Goal: Check status: Verify the current state of an ongoing process or item

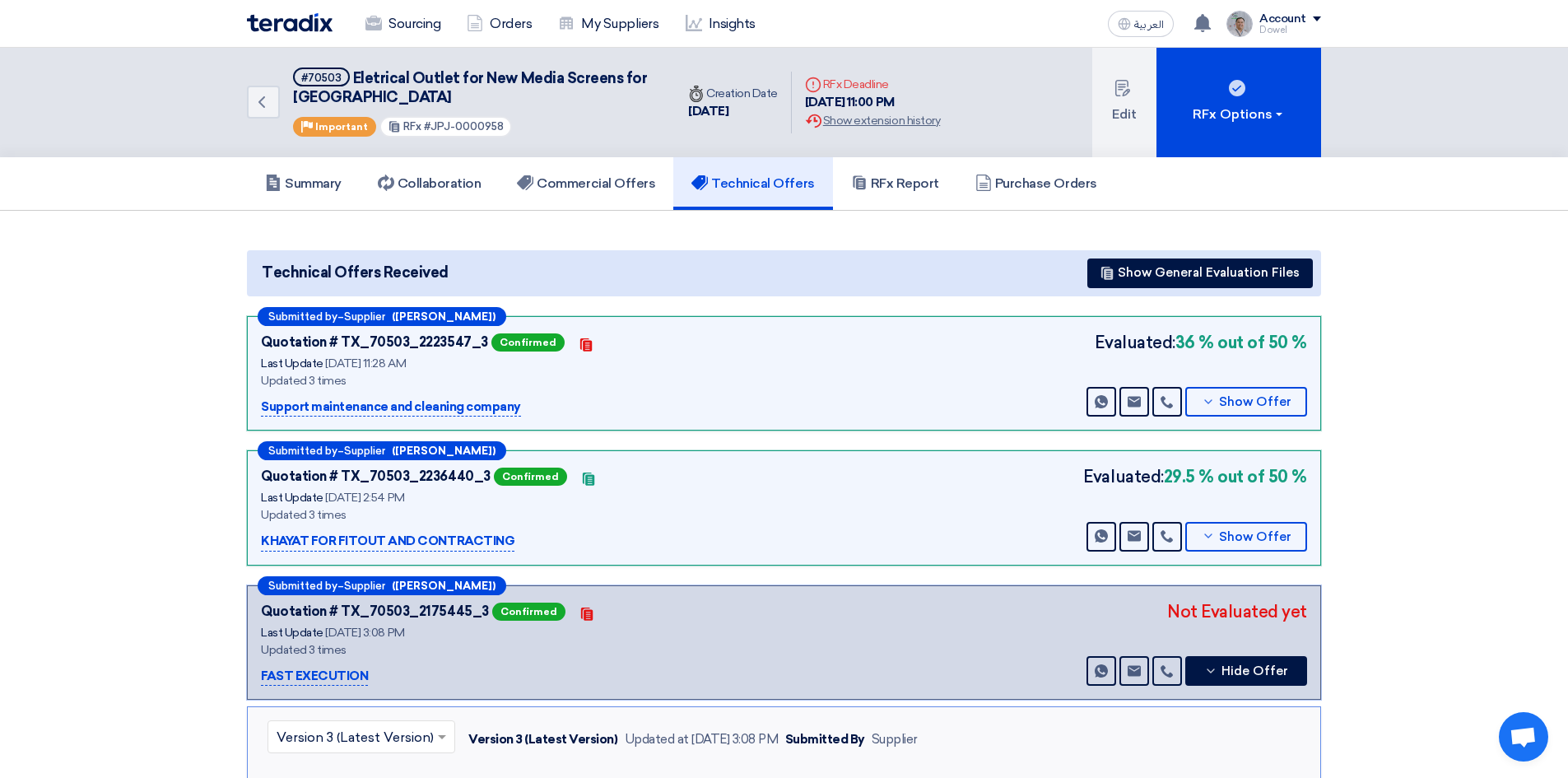
click at [416, 21] on link "Sourcing" at bounding box center [402, 24] width 101 height 37
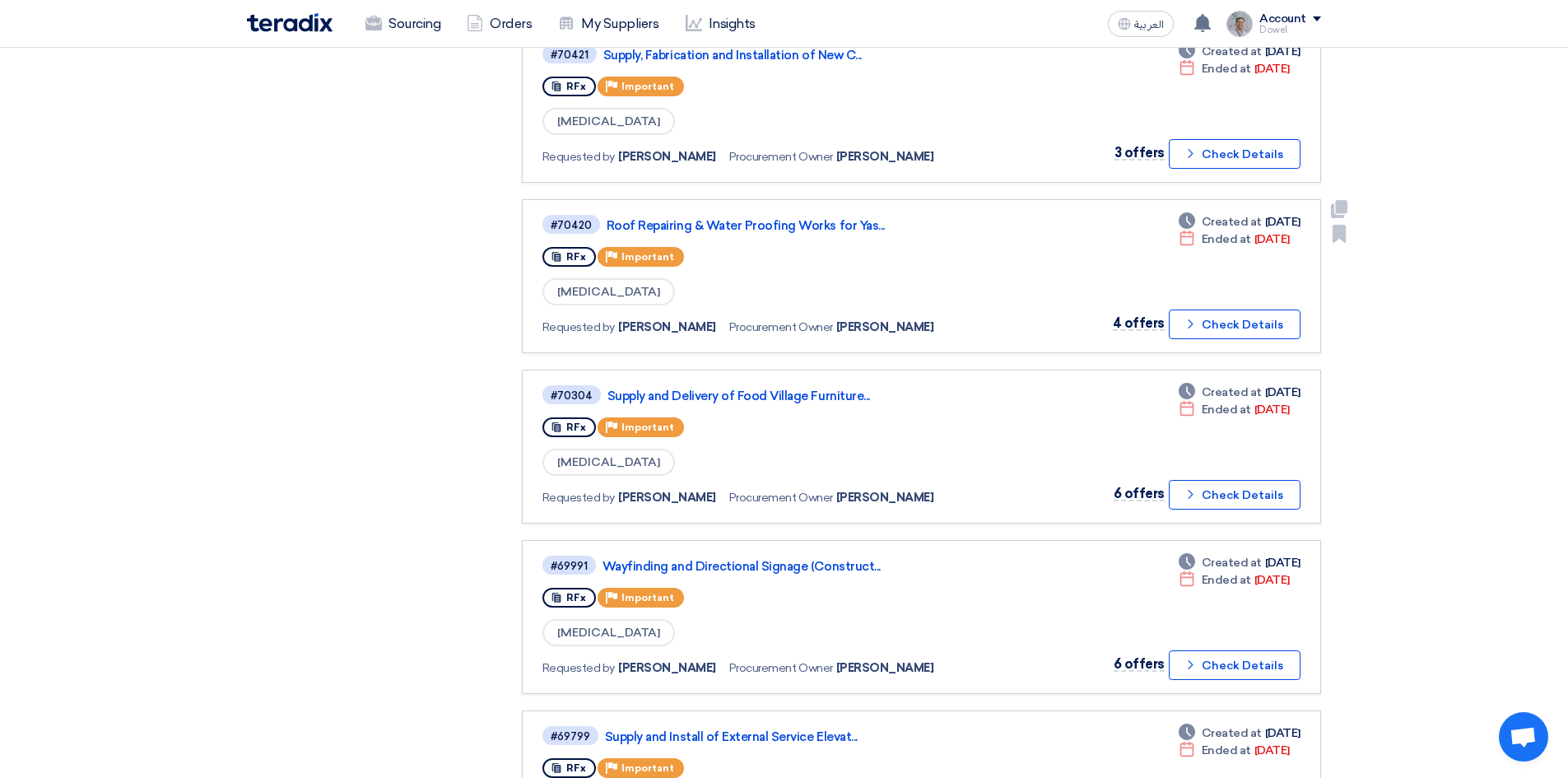
scroll to position [906, 0]
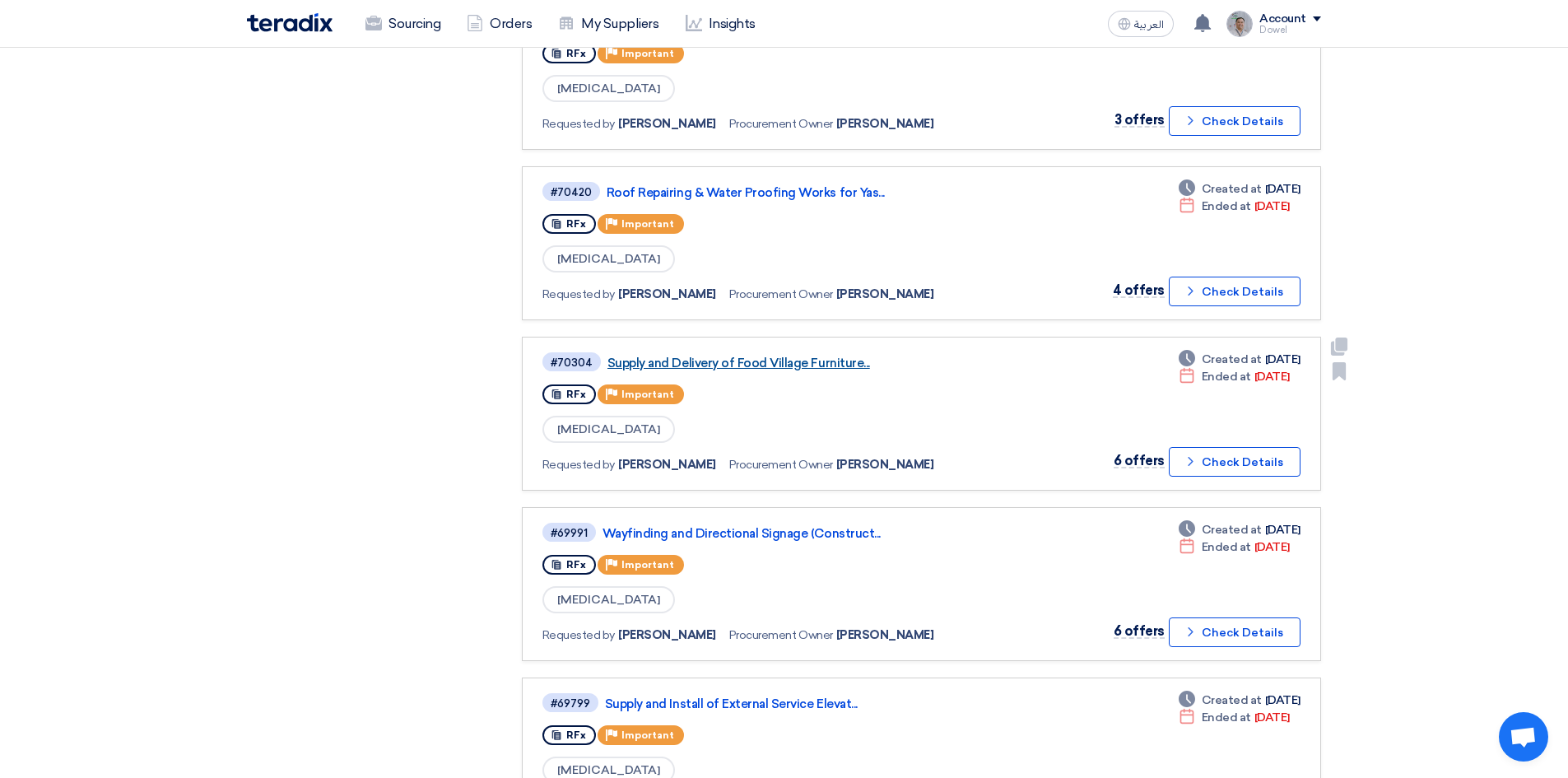
click at [739, 356] on link "Supply and Delivery of Food Village Furniture..." at bounding box center [813, 363] width 411 height 15
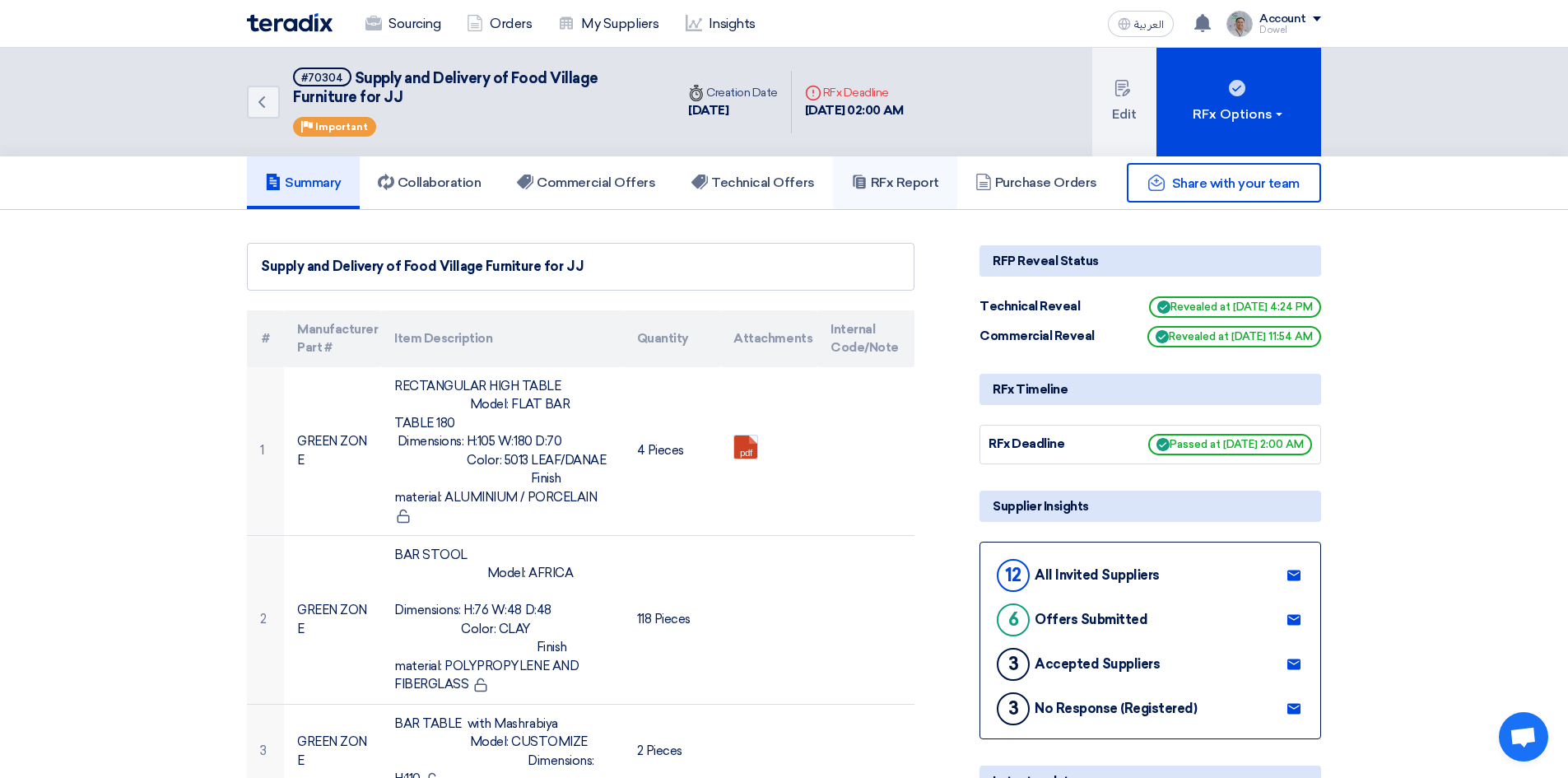
click at [909, 185] on h5 "RFx Report" at bounding box center [894, 183] width 88 height 17
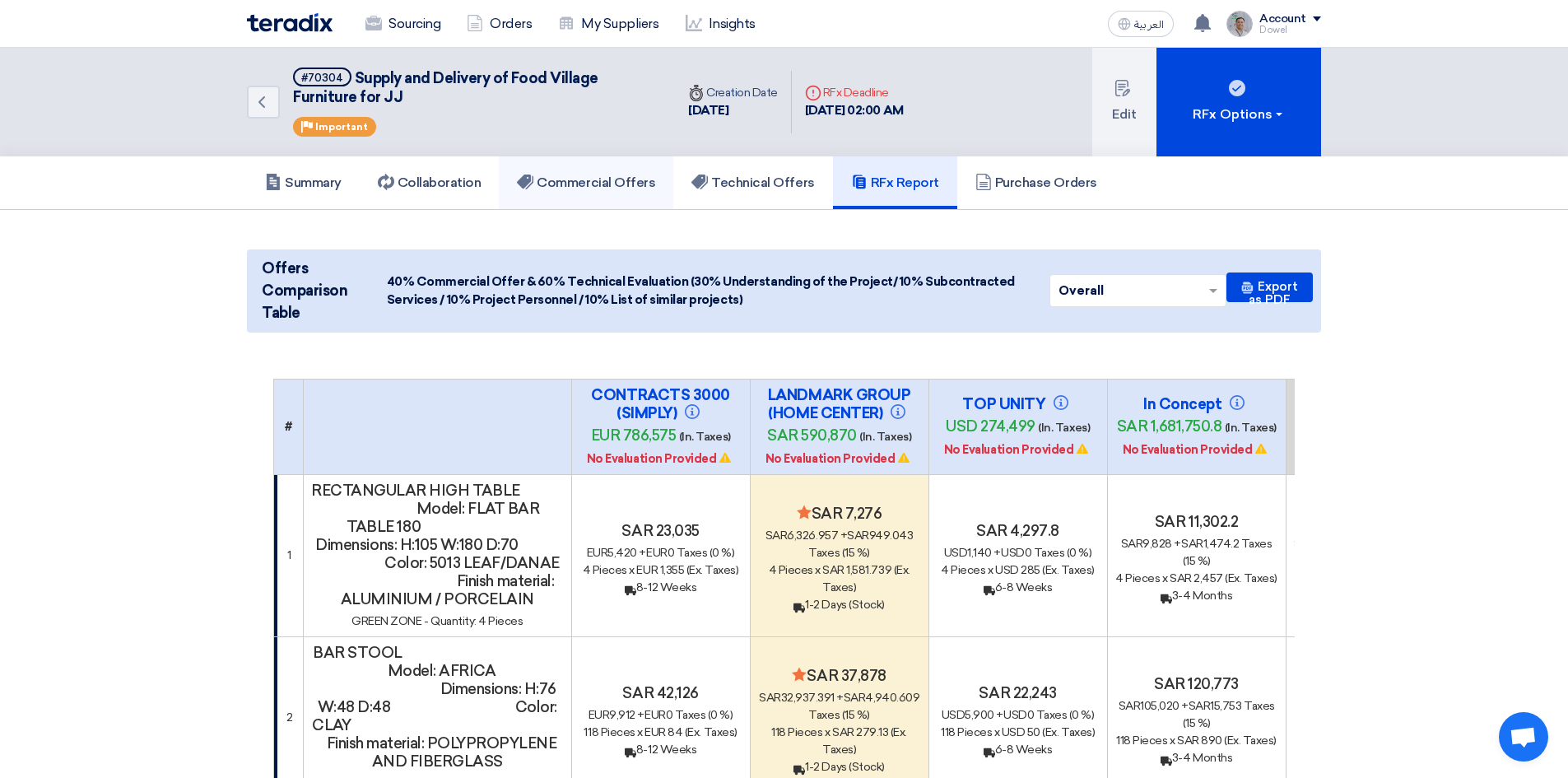
click at [571, 190] on h5 "Commercial Offers" at bounding box center [586, 183] width 138 height 17
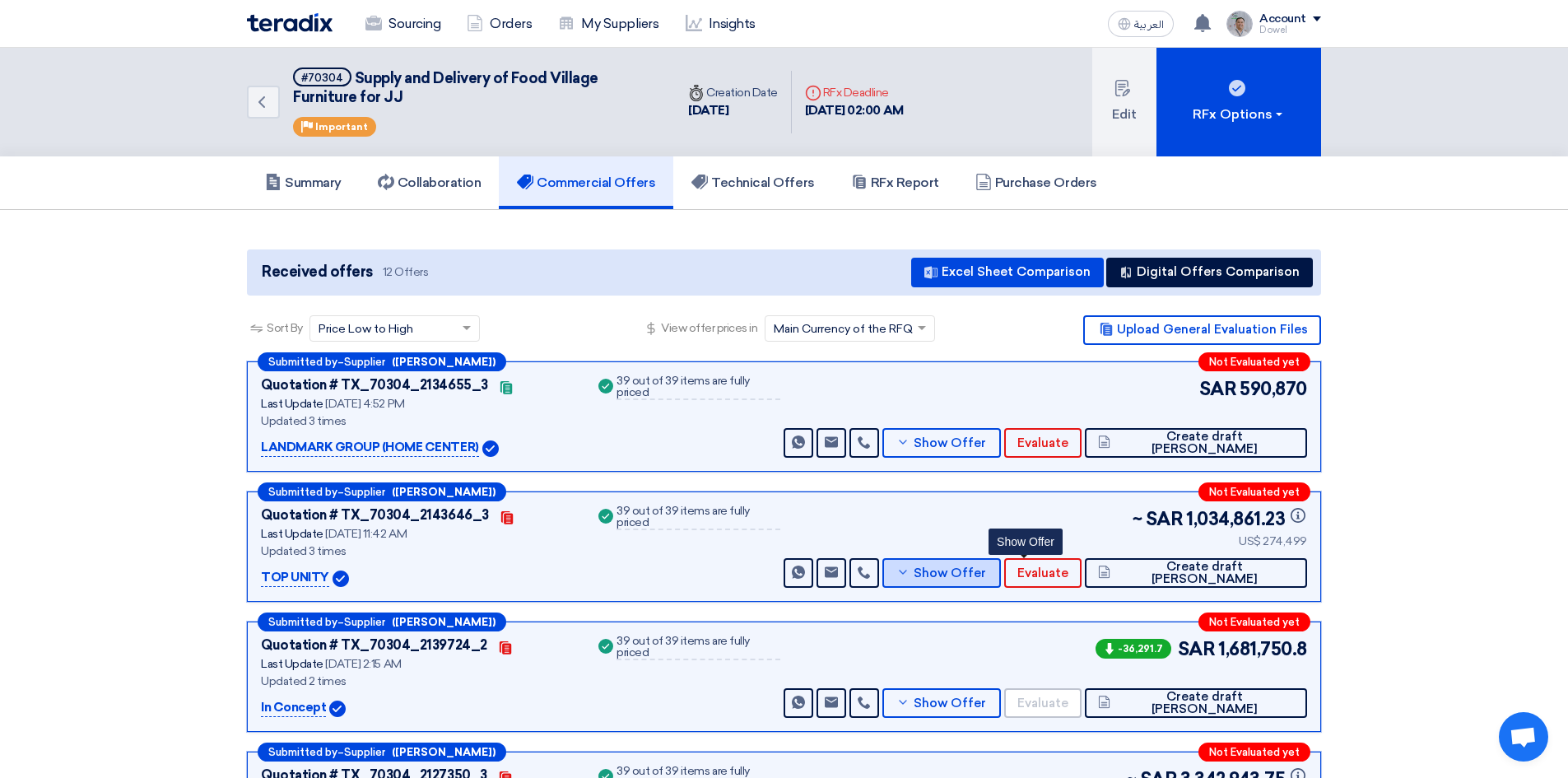
click at [986, 571] on span "Show Offer" at bounding box center [949, 573] width 72 height 12
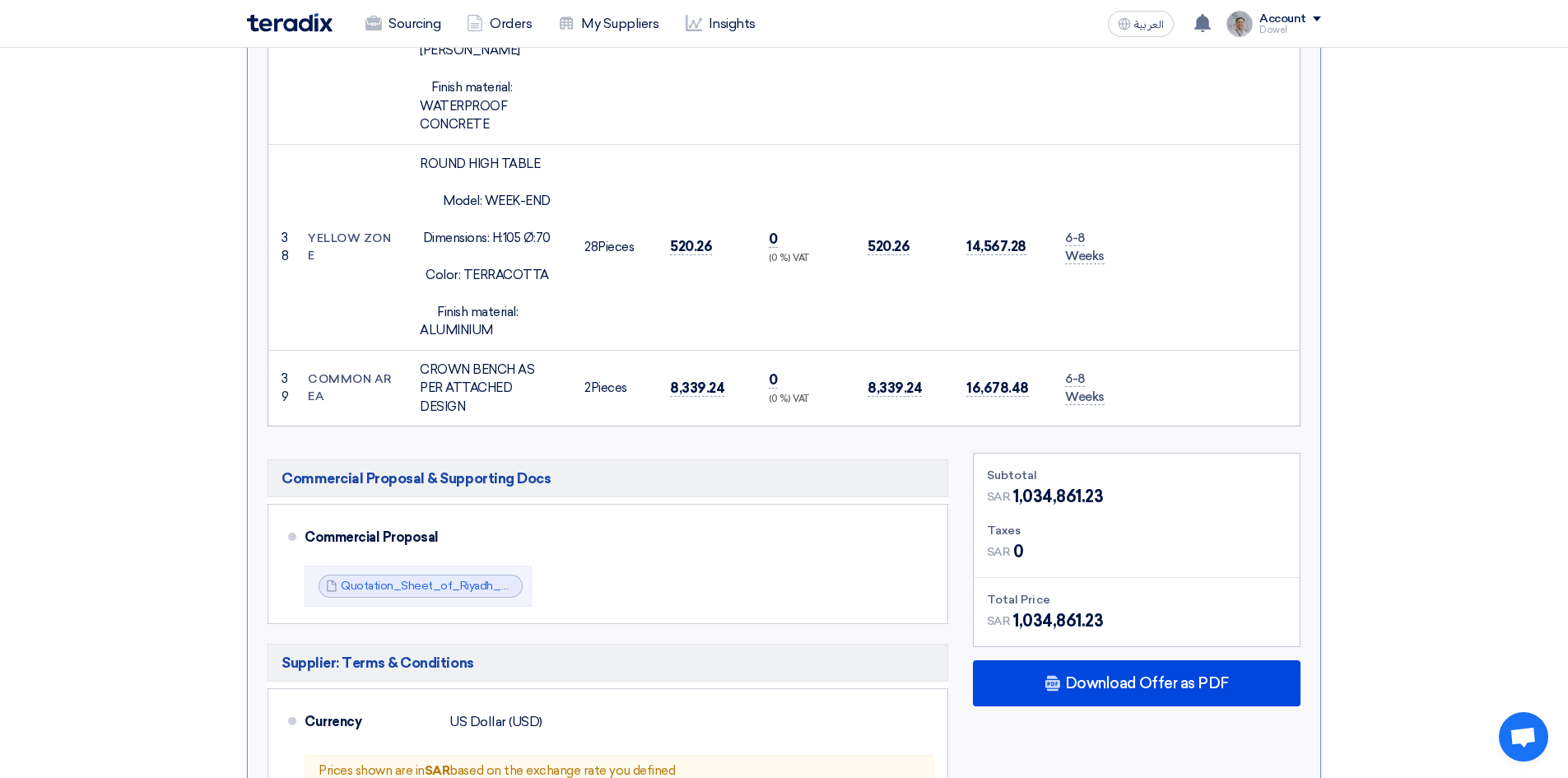
scroll to position [9057, 0]
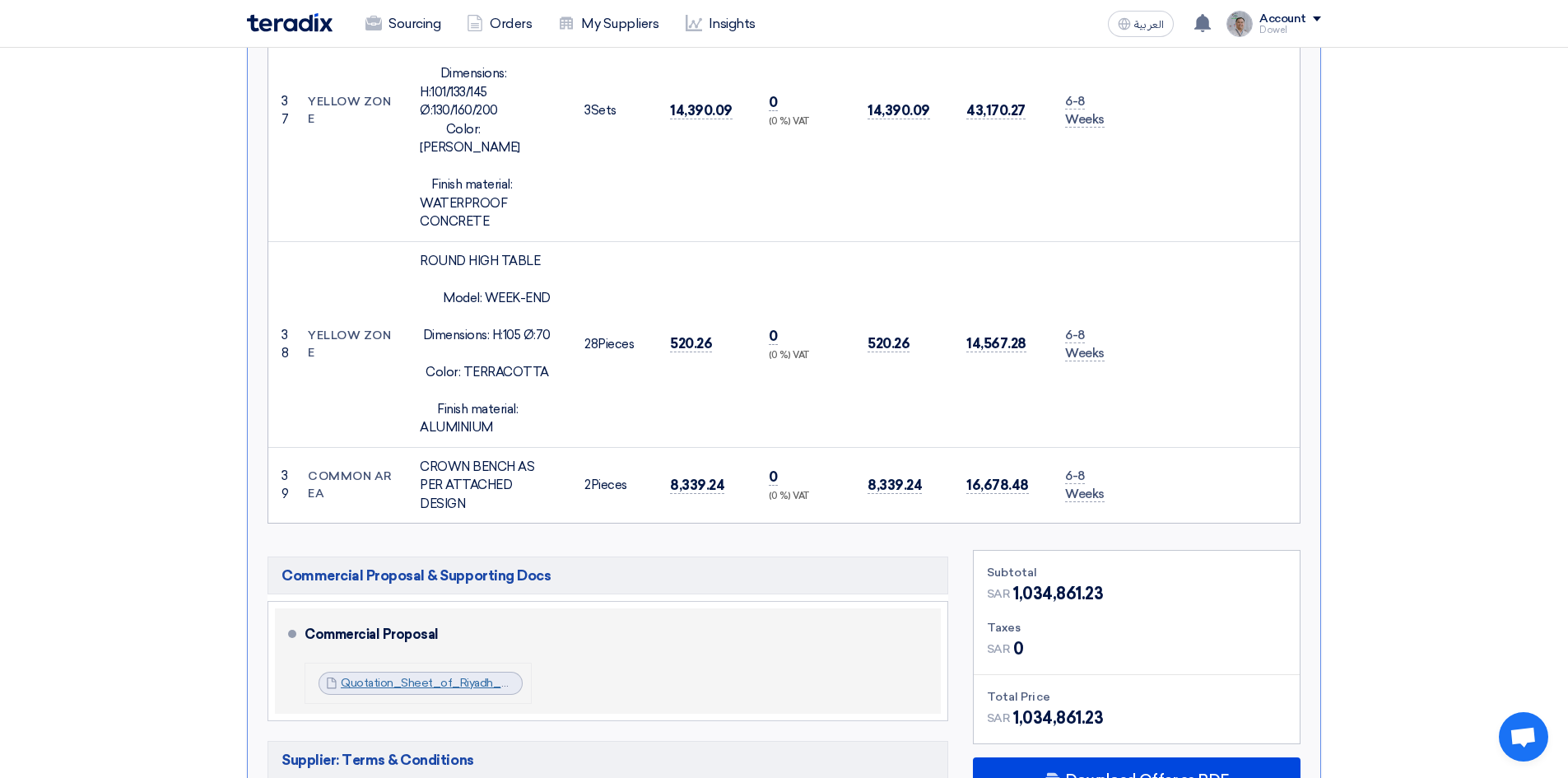
click at [426, 676] on link "Quotation_Sheet_of_Riyadh_Mall__Project__1750904384174.pdf" at bounding box center [517, 683] width 353 height 14
